Goal: Task Accomplishment & Management: Manage account settings

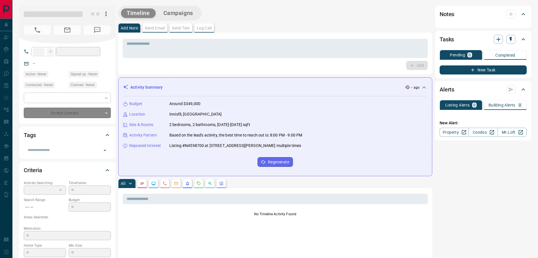
type input "**"
type input "**********"
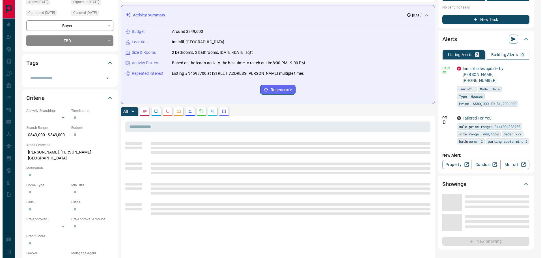
scroll to position [113, 0]
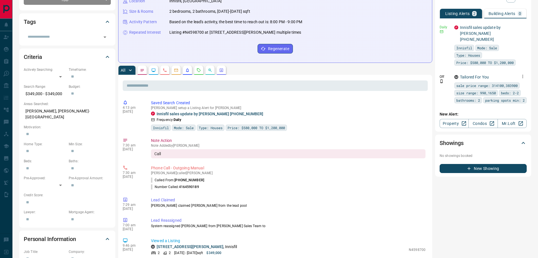
click at [524, 74] on icon "button" at bounding box center [522, 76] width 5 height 5
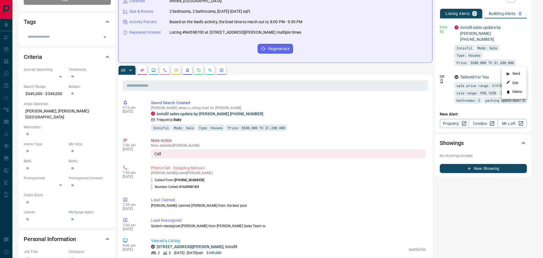
click at [516, 92] on li "Delete" at bounding box center [514, 91] width 25 height 9
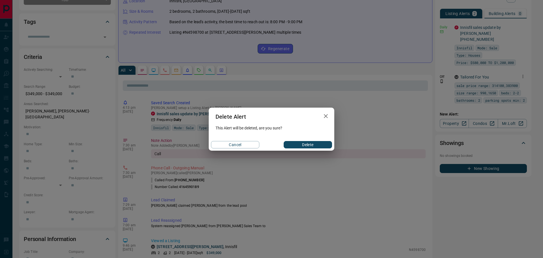
click at [299, 144] on button "Delete" at bounding box center [308, 144] width 48 height 7
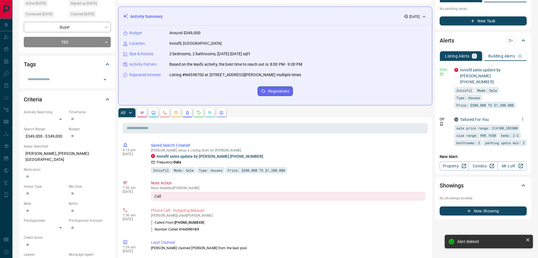
scroll to position [0, 0]
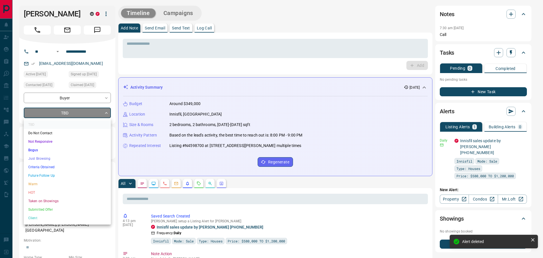
click at [40, 173] on li "Future Follow Up" at bounding box center [67, 175] width 87 height 8
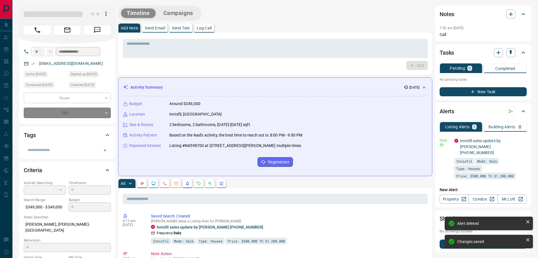
type input "*"
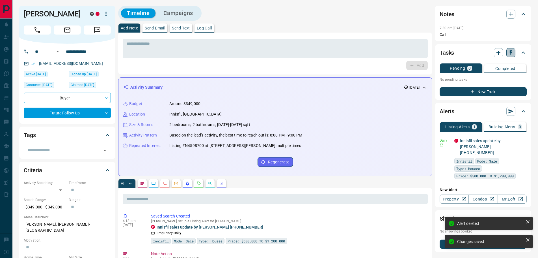
click at [513, 52] on button "button" at bounding box center [511, 52] width 9 height 9
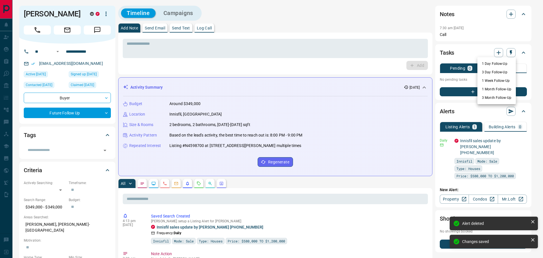
drag, startPoint x: 495, startPoint y: 79, endPoint x: 467, endPoint y: 84, distance: 28.6
click at [494, 79] on li "1 Week Follow-Up" at bounding box center [496, 80] width 38 height 8
